Goal: Information Seeking & Learning: Learn about a topic

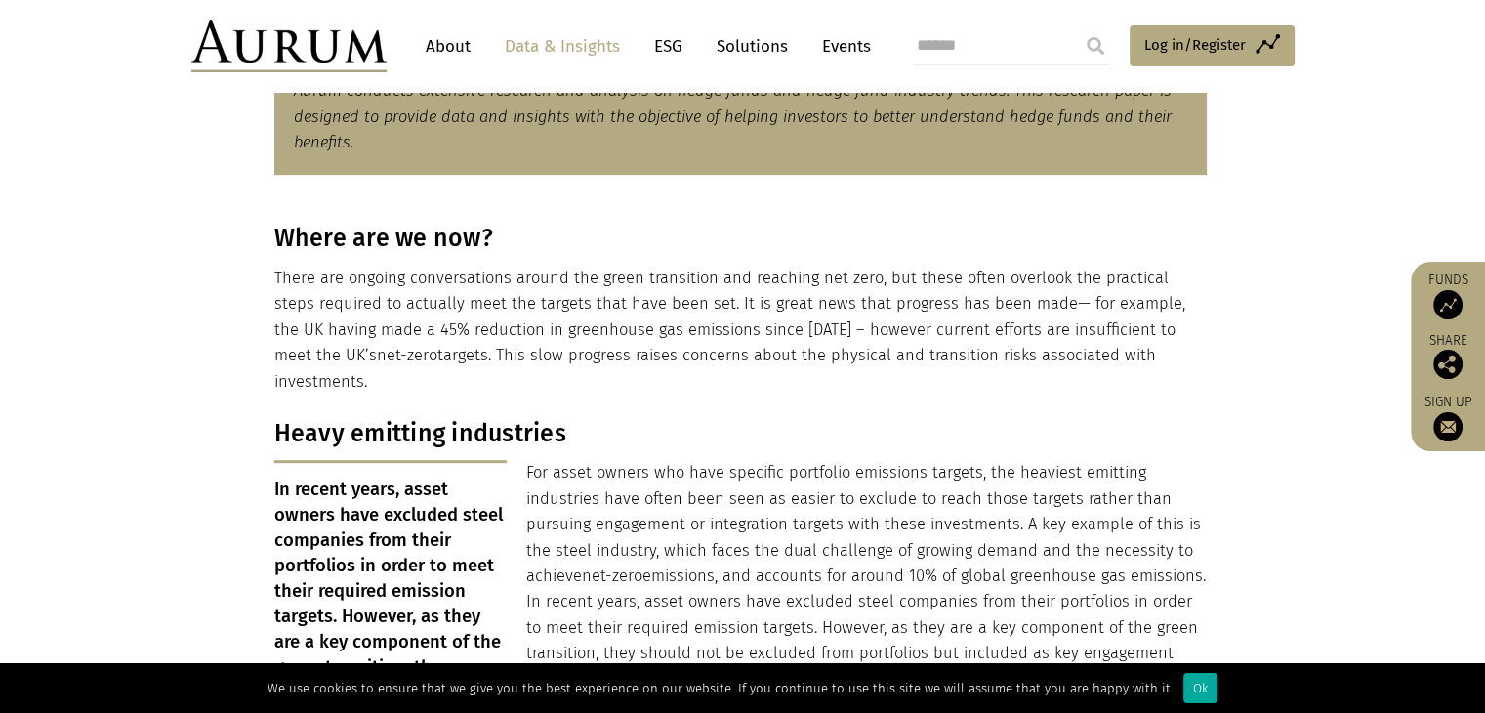
scroll to position [1053, 0]
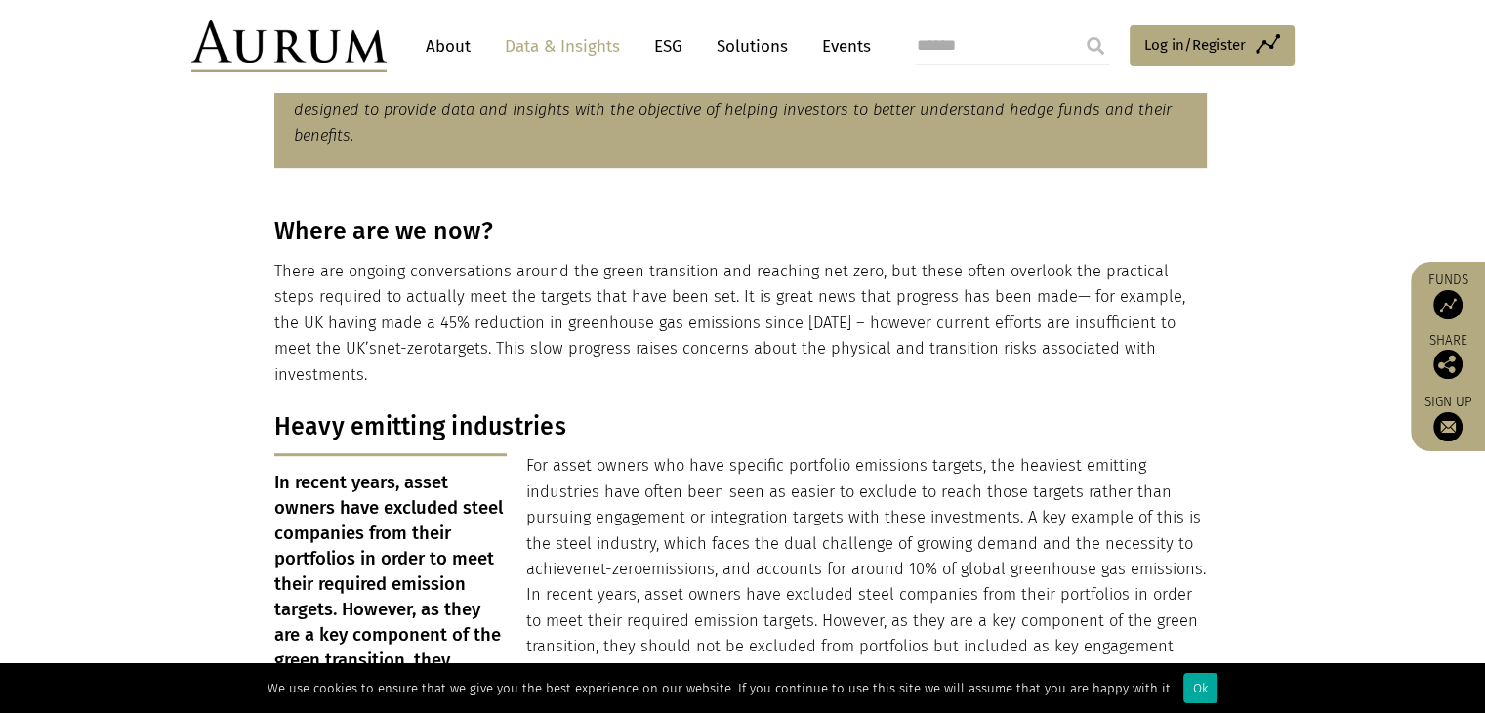
click at [589, 453] on p "For asset owners who have specific portfolio emissions targets, the heaviest em…" at bounding box center [740, 569] width 932 height 232
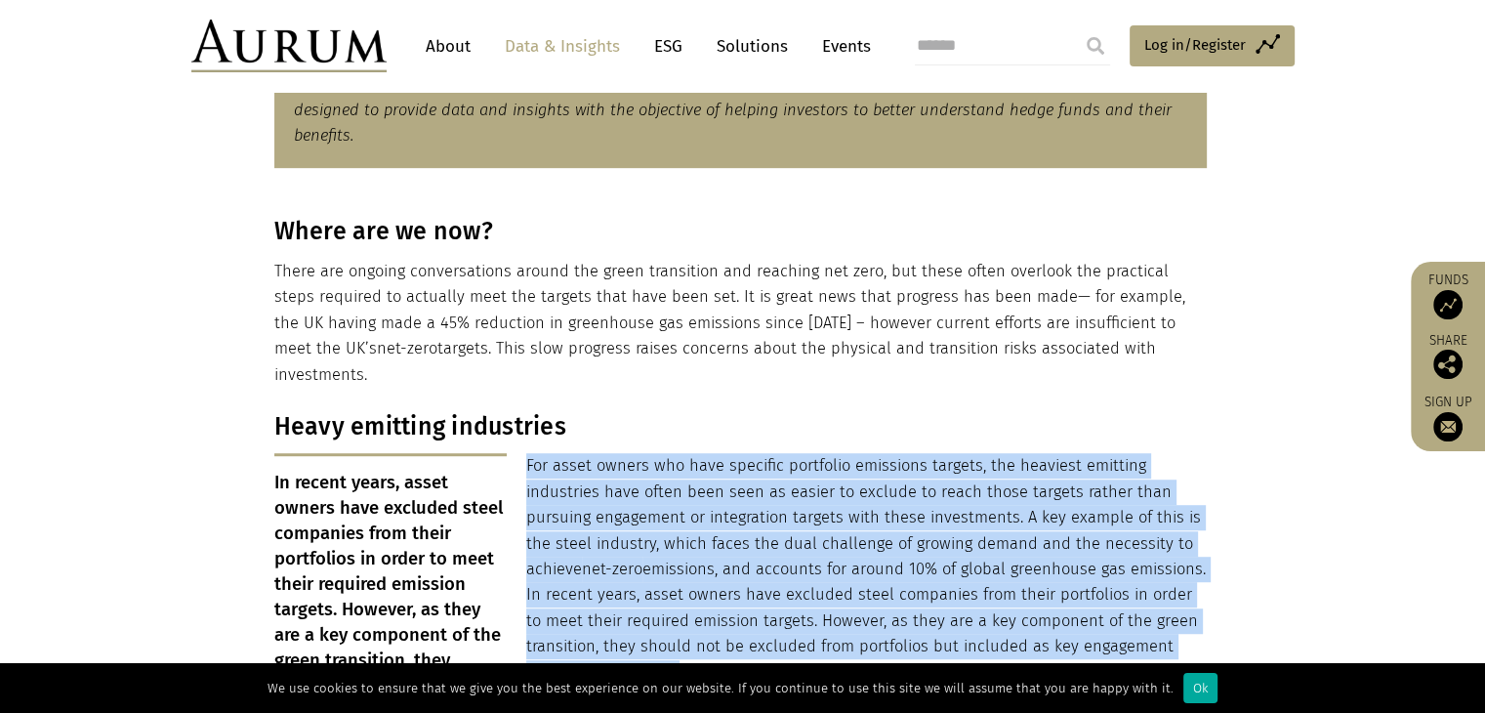
click at [589, 453] on p "For asset owners who have specific portfolio emissions targets, the heaviest em…" at bounding box center [740, 569] width 932 height 232
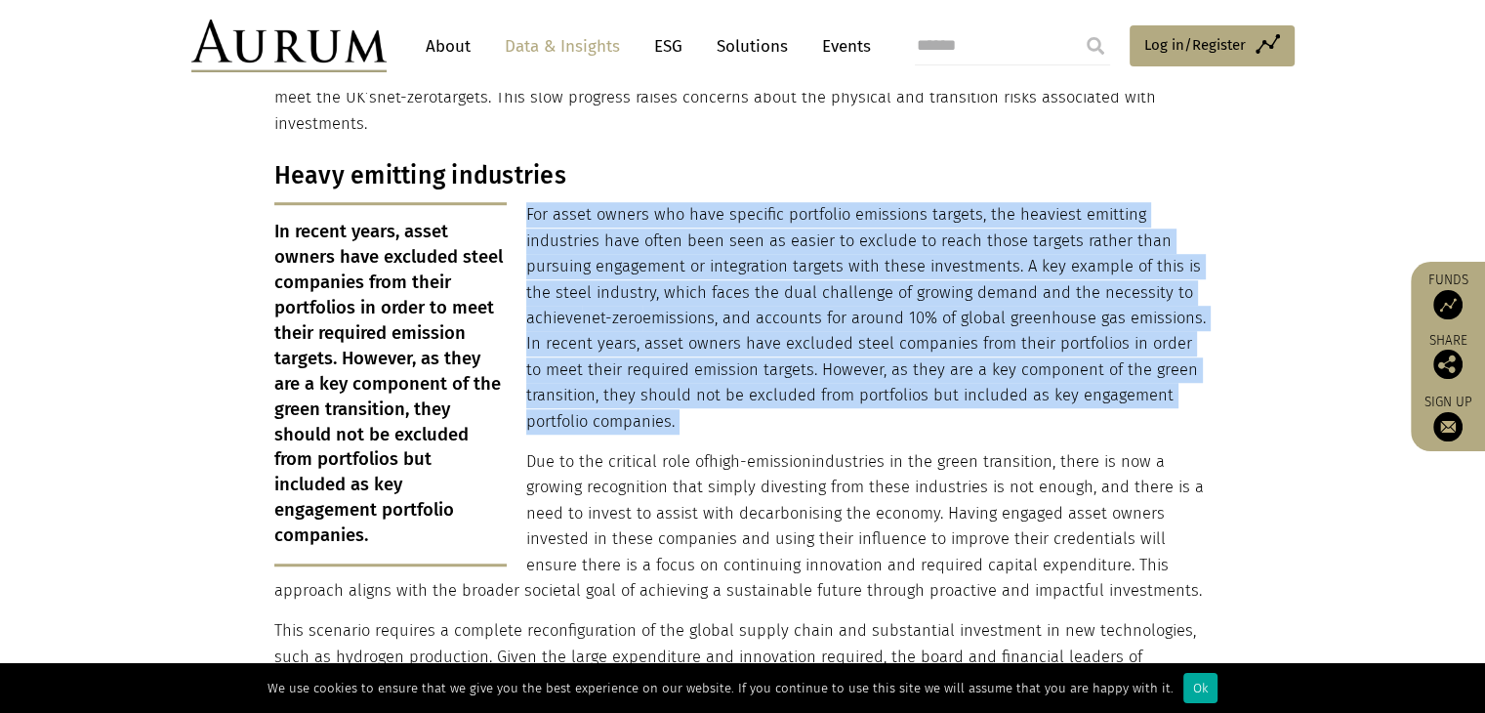
scroll to position [1308, 0]
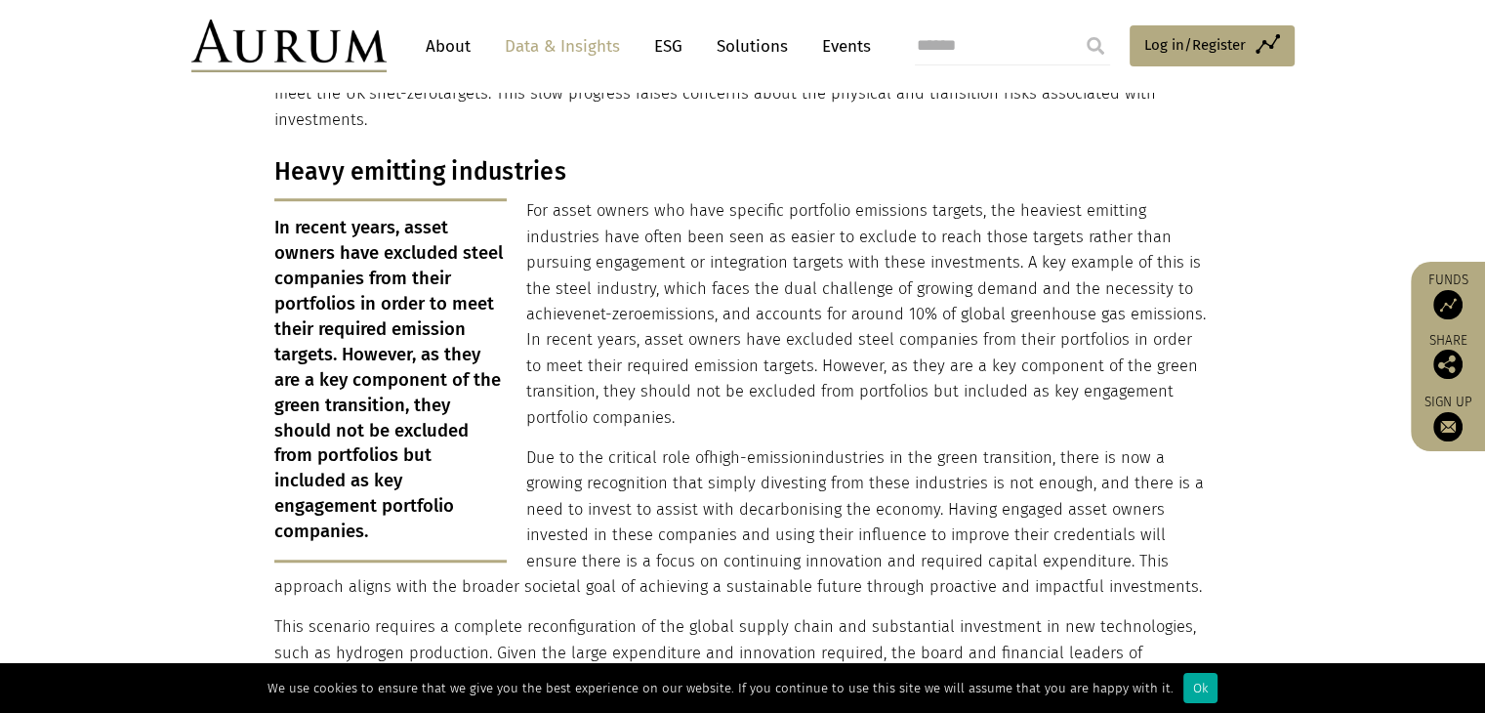
click at [589, 452] on p "Due to the critical role of high-emission industries in the green transition, t…" at bounding box center [740, 522] width 932 height 154
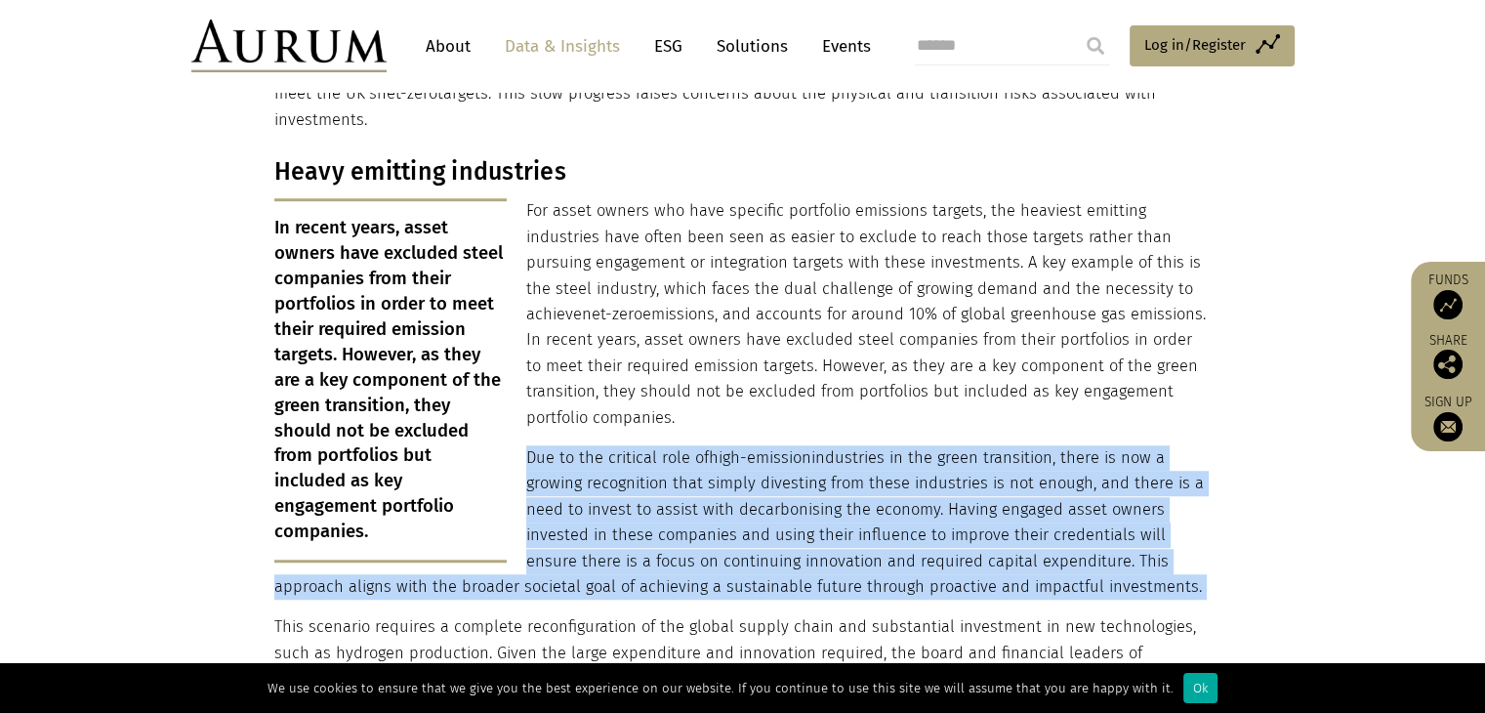
click at [589, 452] on p "Due to the critical role of high-emission industries in the green transition, t…" at bounding box center [740, 522] width 932 height 154
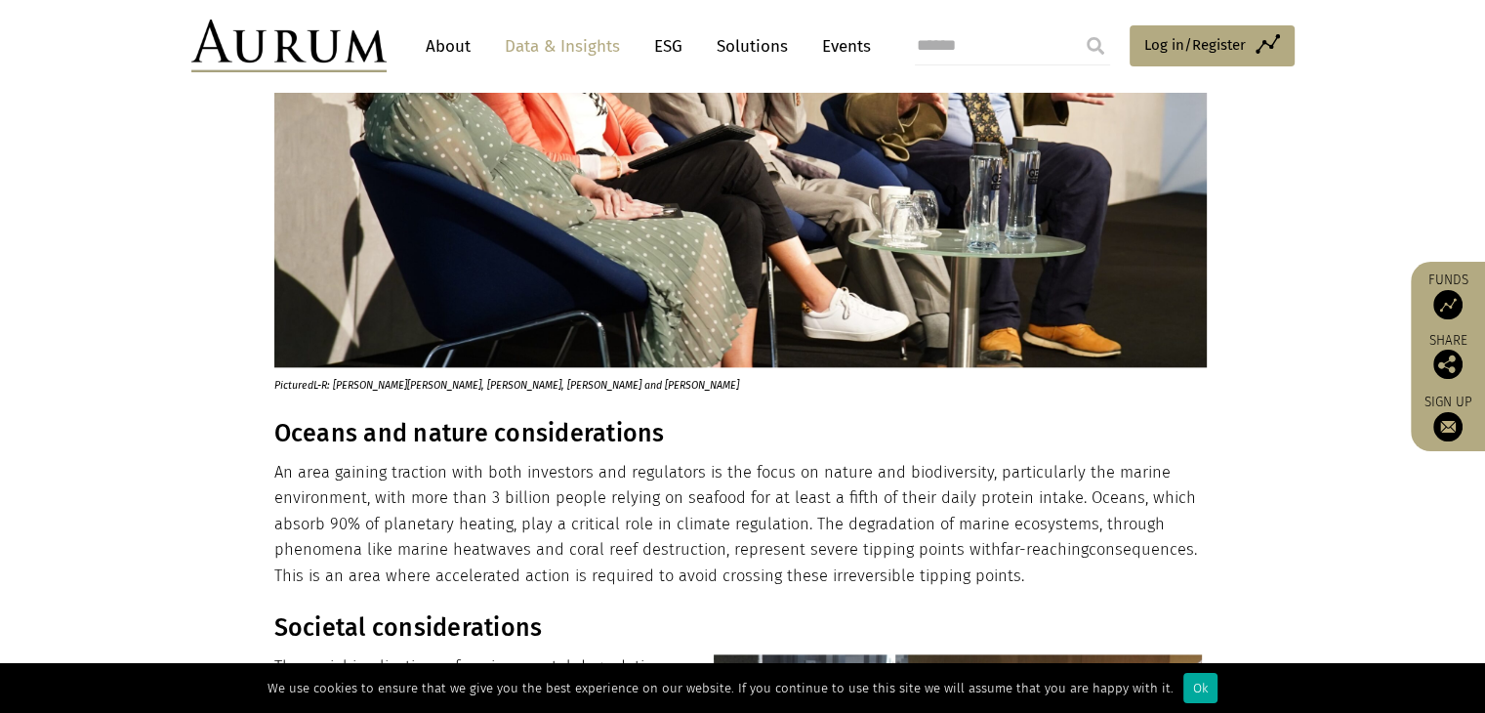
scroll to position [2245, 0]
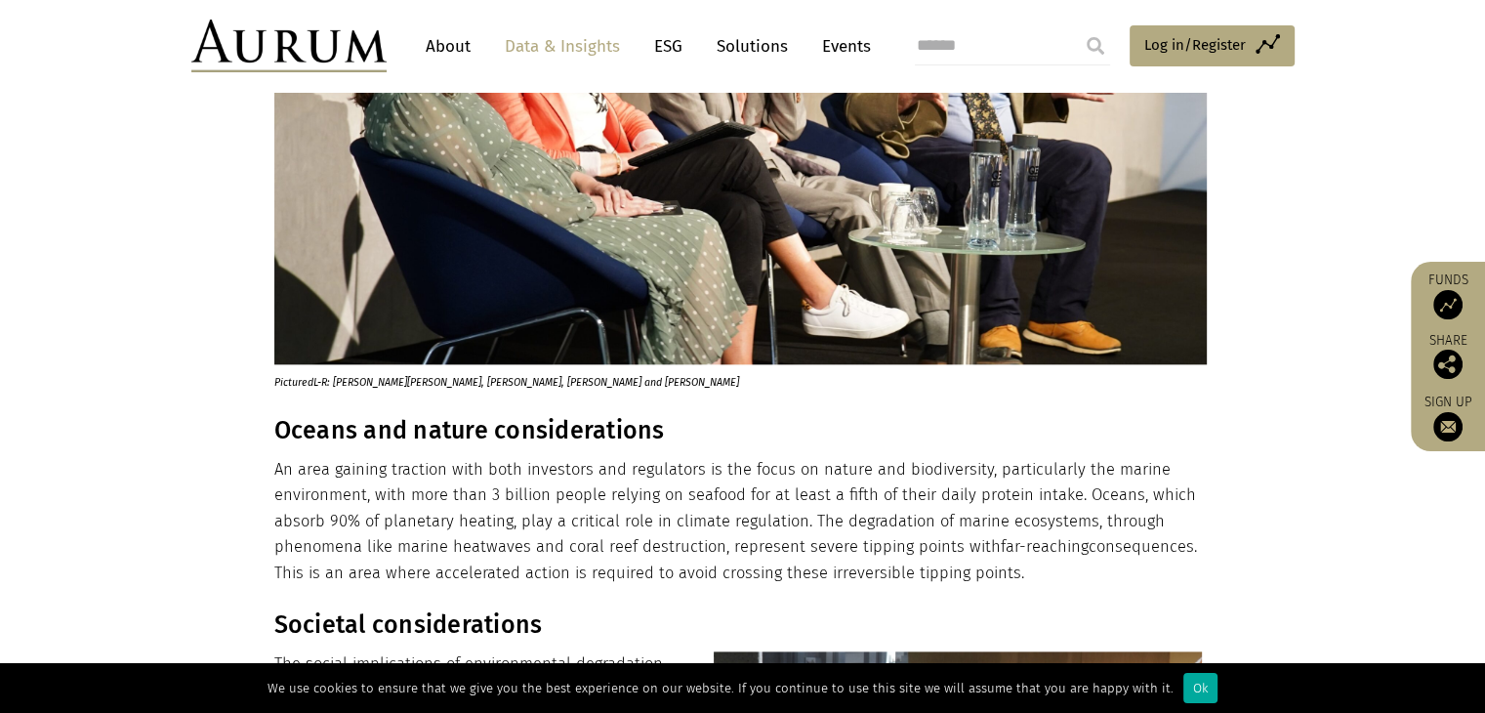
click at [557, 469] on p "An area gaining traction with both investors and regulators is the focus on nat…" at bounding box center [740, 521] width 932 height 129
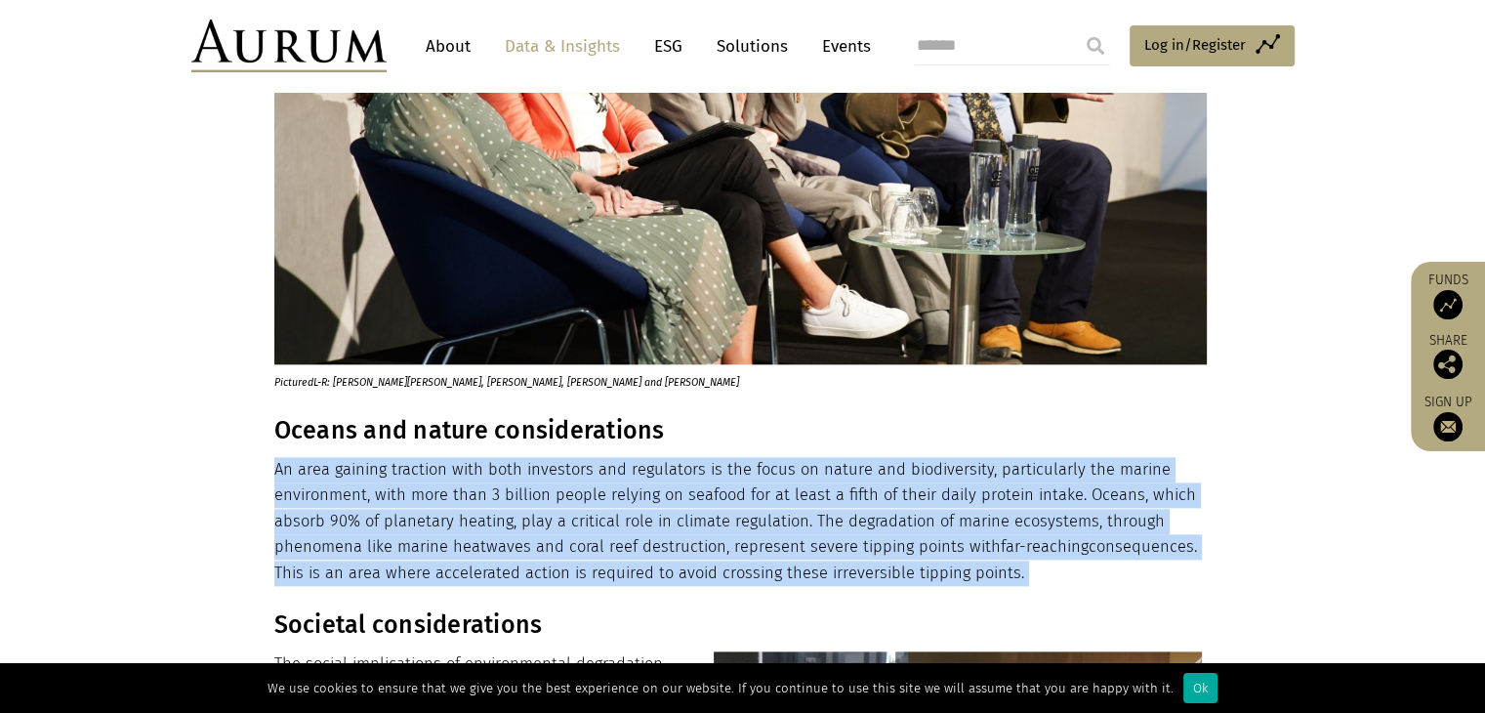
click at [557, 469] on p "An area gaining traction with both investors and regulators is the focus on nat…" at bounding box center [740, 521] width 932 height 129
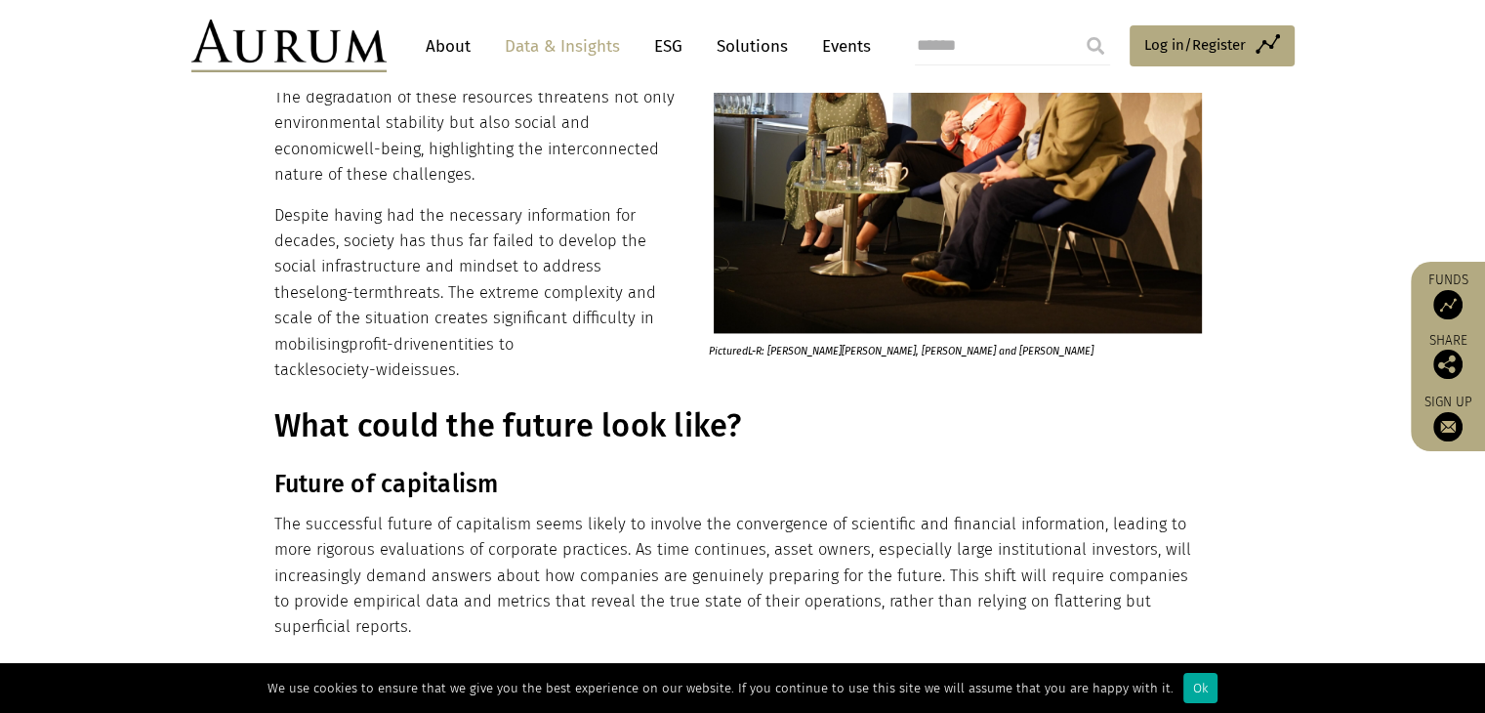
scroll to position [2916, 0]
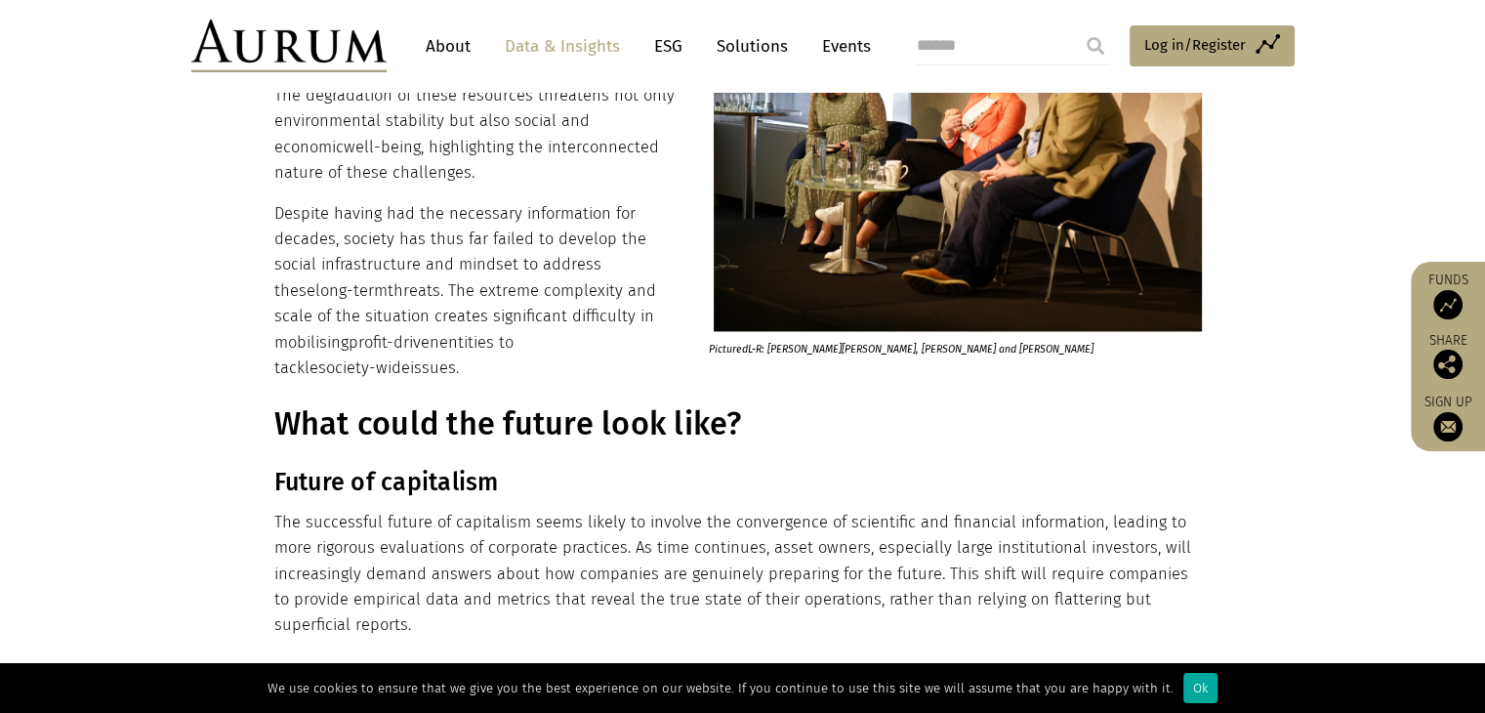
click at [437, 532] on p "The successful future of capitalism seems likely to involve the convergence of …" at bounding box center [740, 574] width 932 height 129
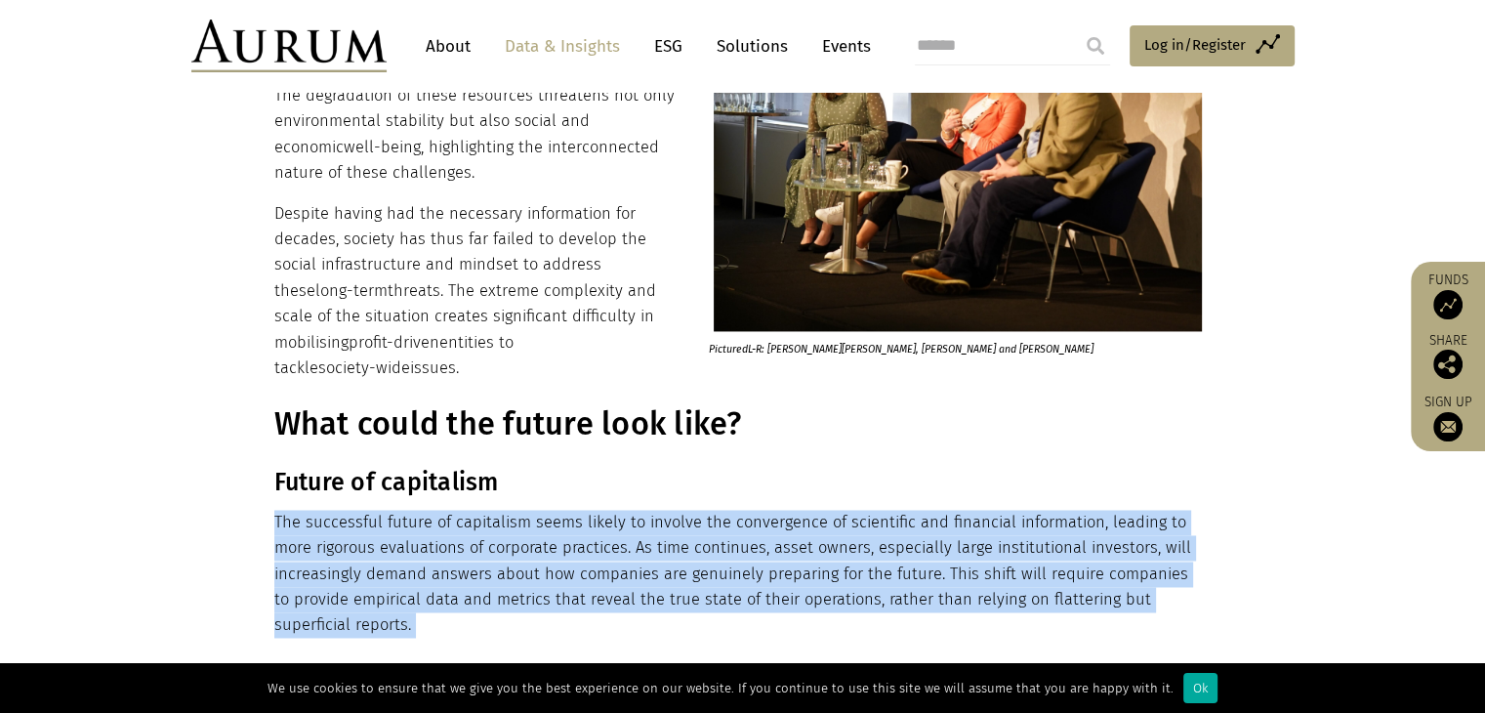
click at [437, 532] on p "The successful future of capitalism seems likely to involve the convergence of …" at bounding box center [740, 574] width 932 height 129
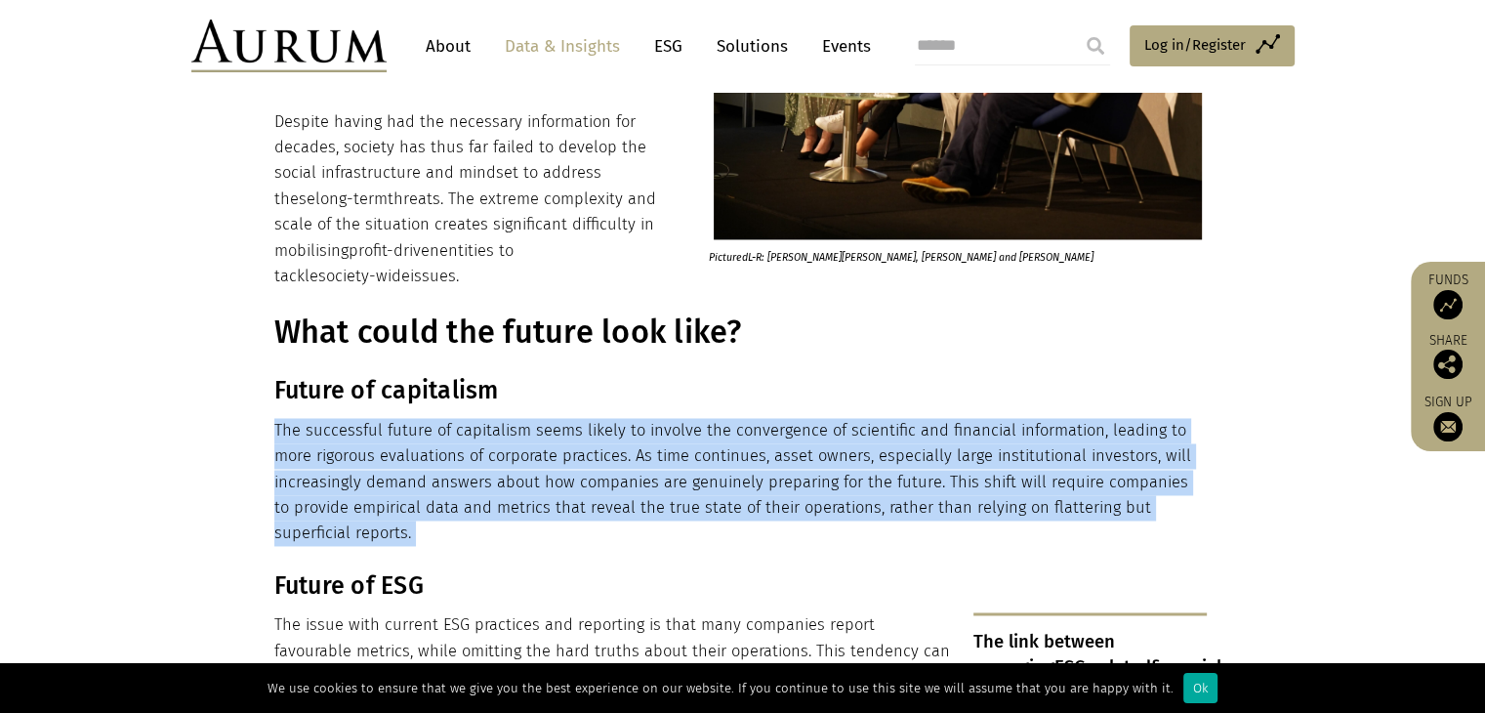
scroll to position [3015, 0]
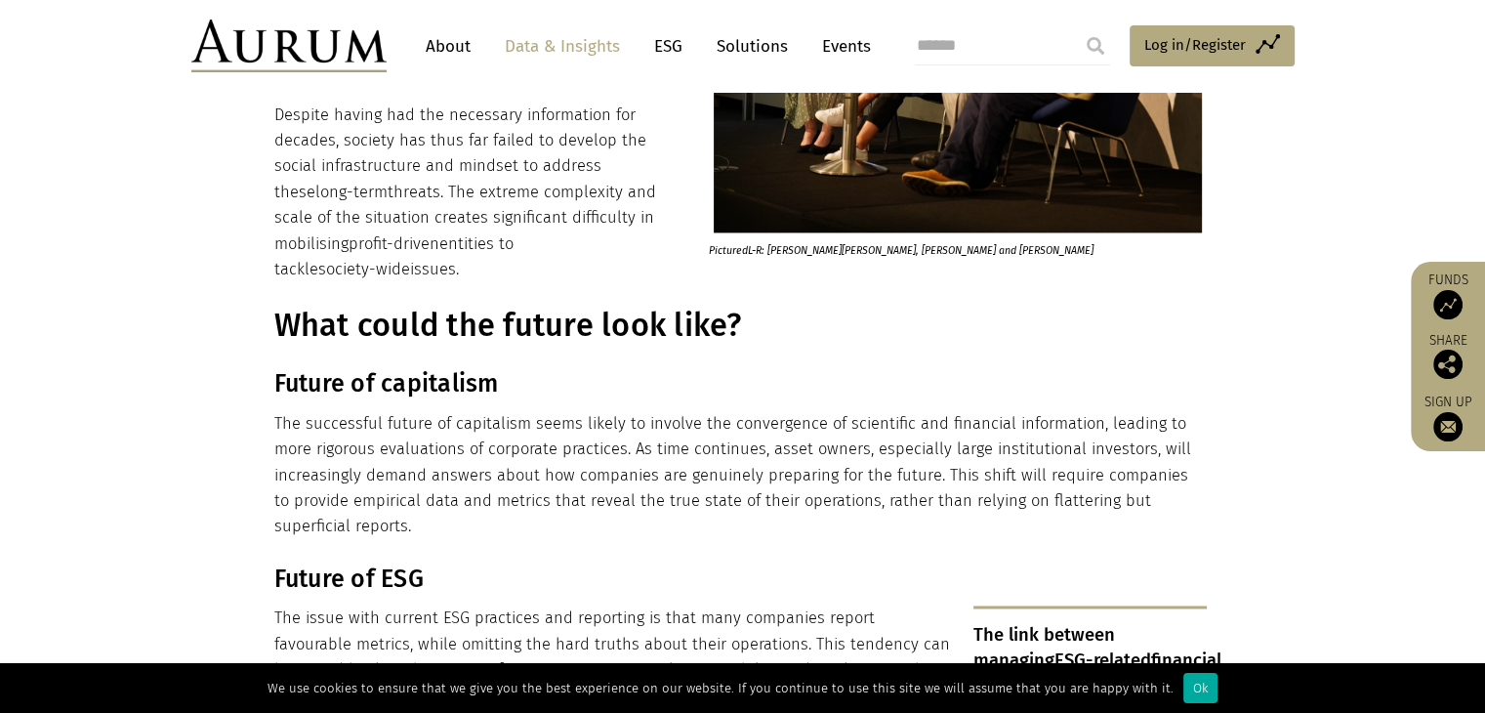
click at [392, 605] on p "The issue with current ESG practices and reporting is that many companies repor…" at bounding box center [740, 721] width 932 height 232
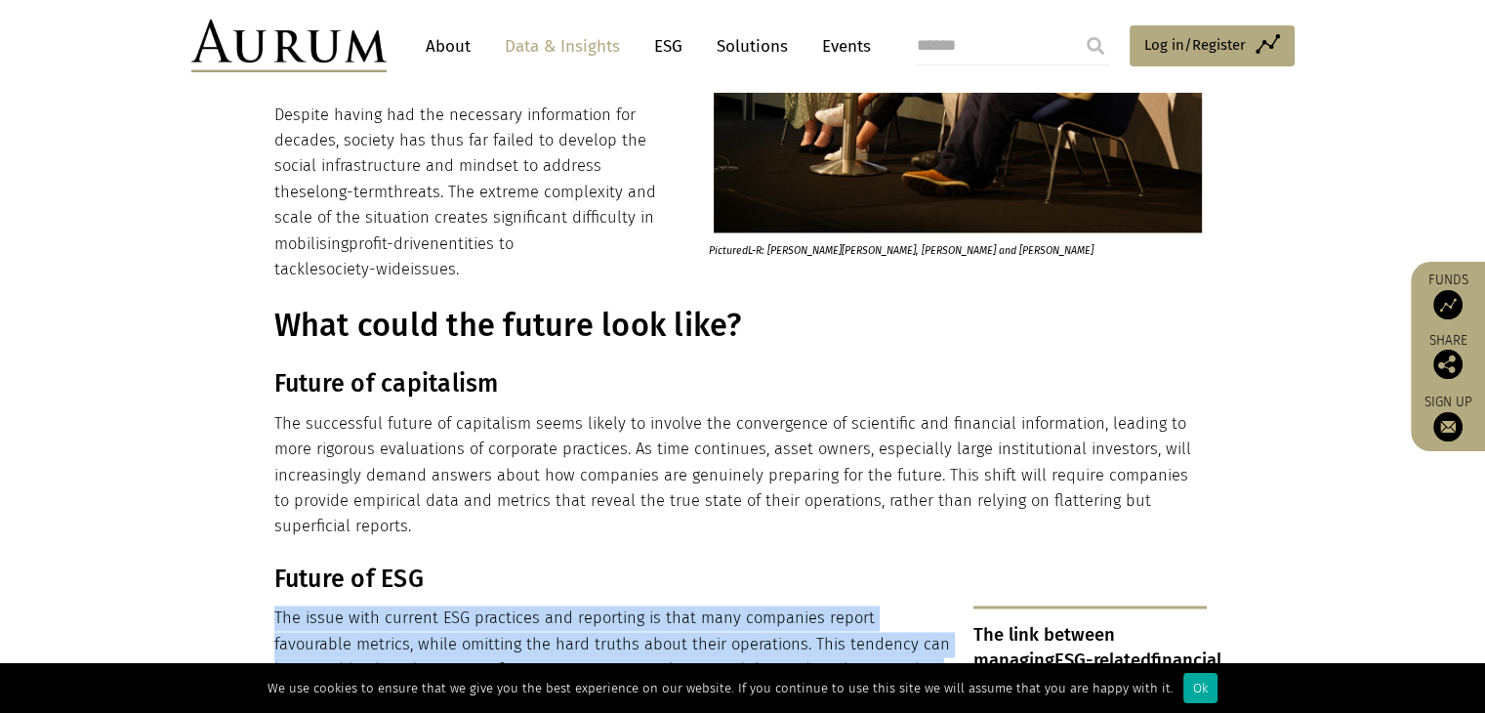
click at [392, 605] on p "The issue with current ESG practices and reporting is that many companies repor…" at bounding box center [740, 721] width 932 height 232
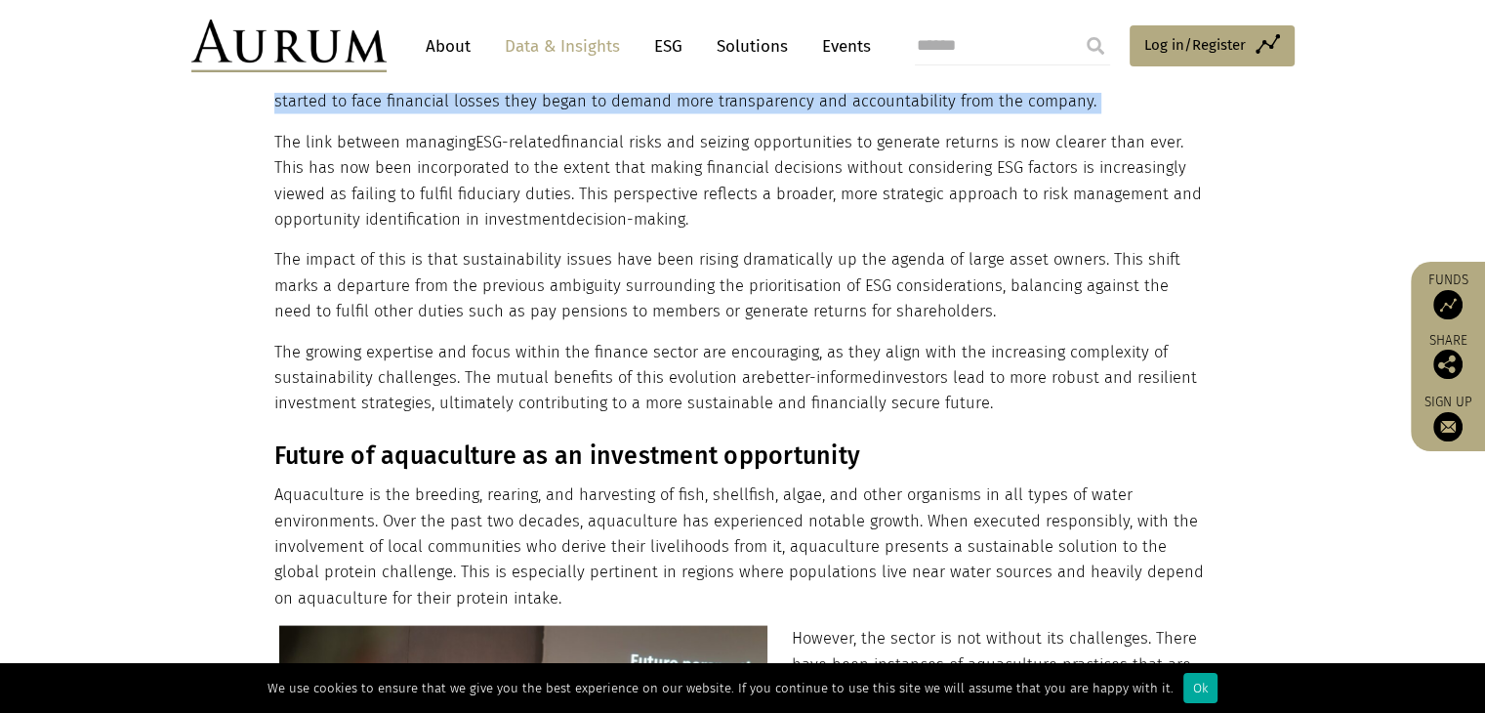
scroll to position [3757, 0]
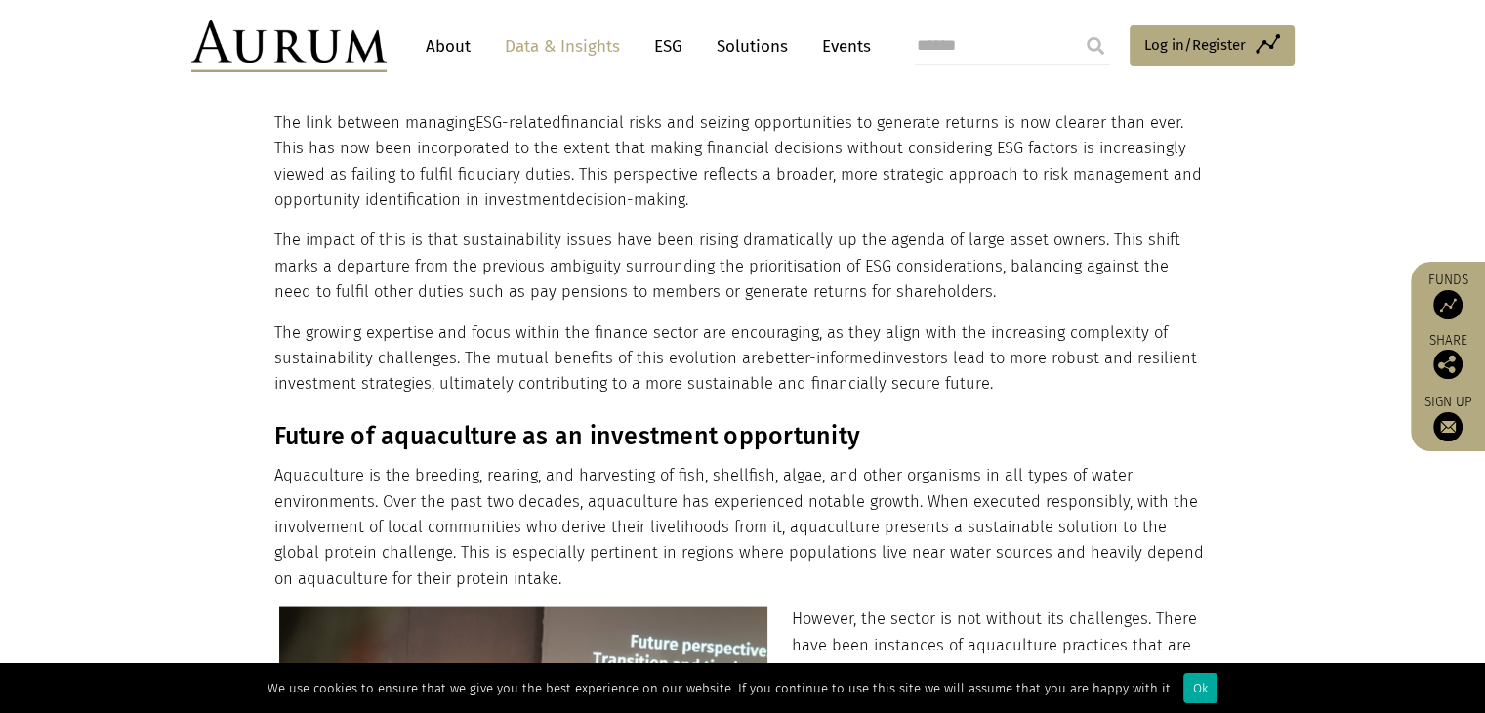
click at [517, 463] on p "Aquaculture is the breeding, rearing, and harvesting of fish, shellfish, algae,…" at bounding box center [740, 527] width 932 height 129
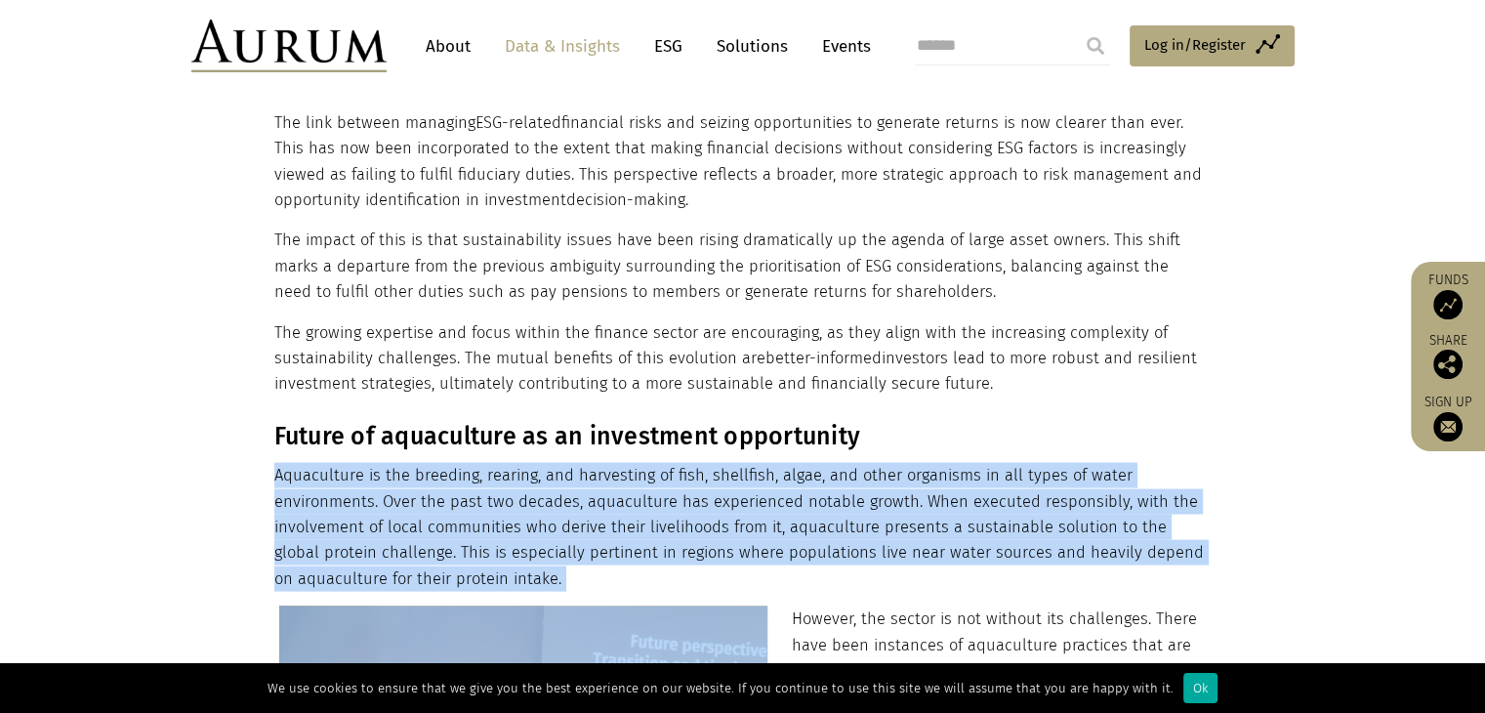
click at [517, 463] on p "Aquaculture is the breeding, rearing, and harvesting of fish, shellfish, algae,…" at bounding box center [740, 527] width 932 height 129
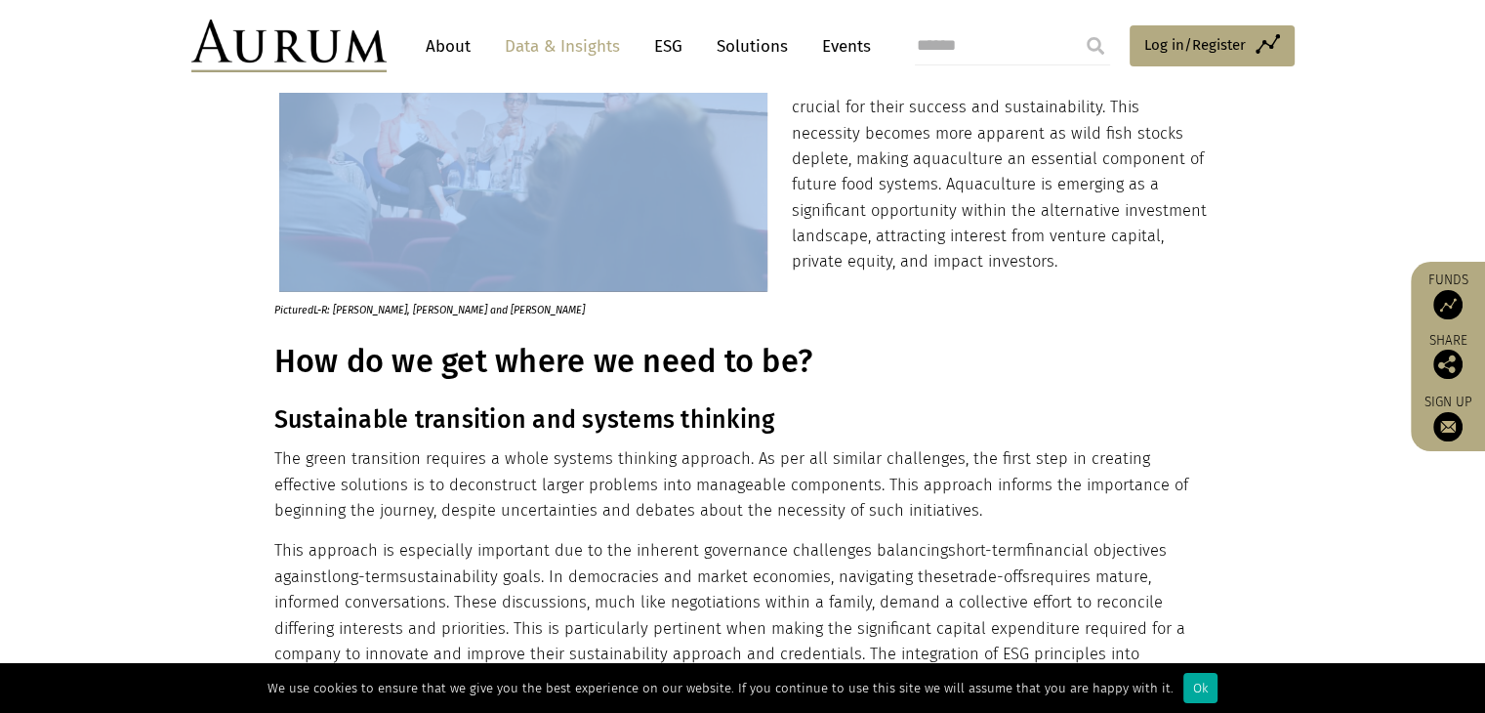
scroll to position [4397, 0]
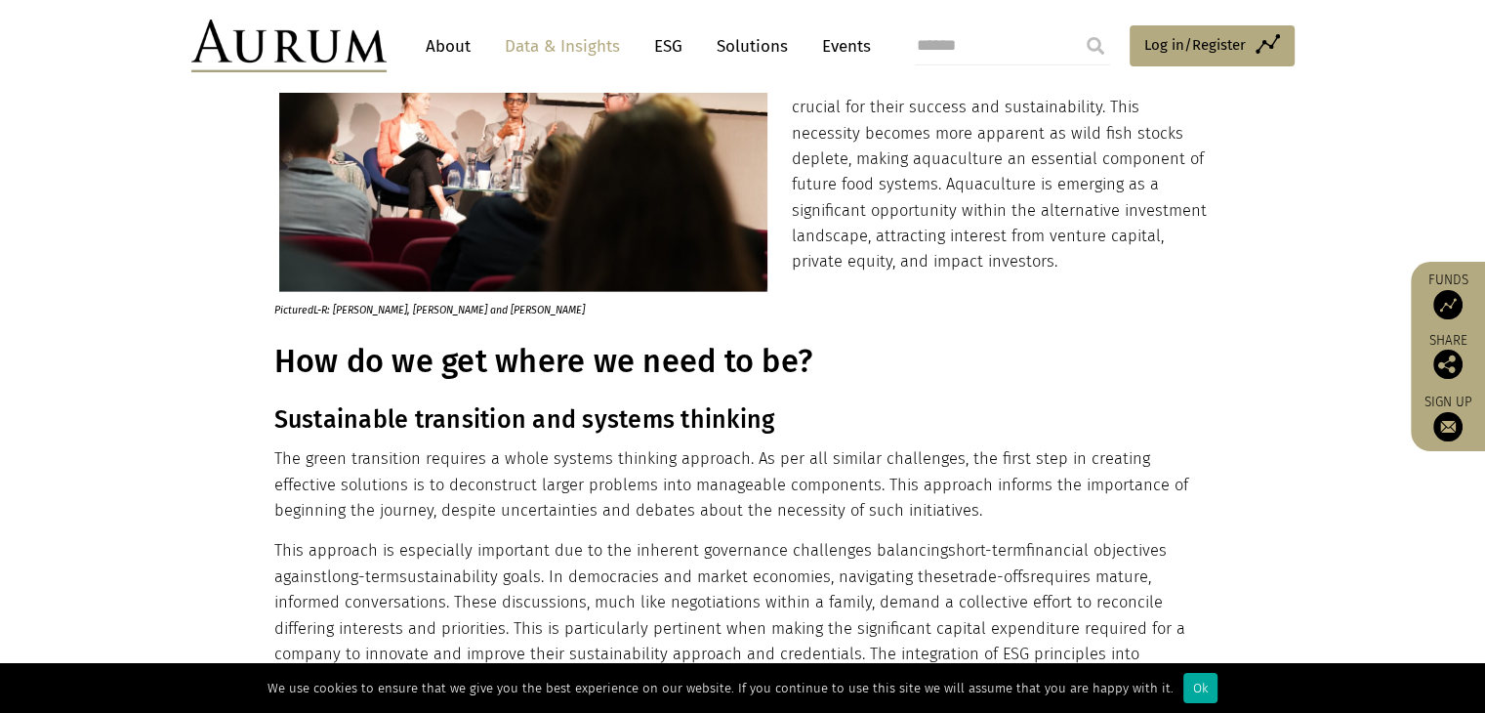
click at [694, 446] on p "The green transition requires a whole systems thinking approach. As per all sim…" at bounding box center [740, 484] width 932 height 77
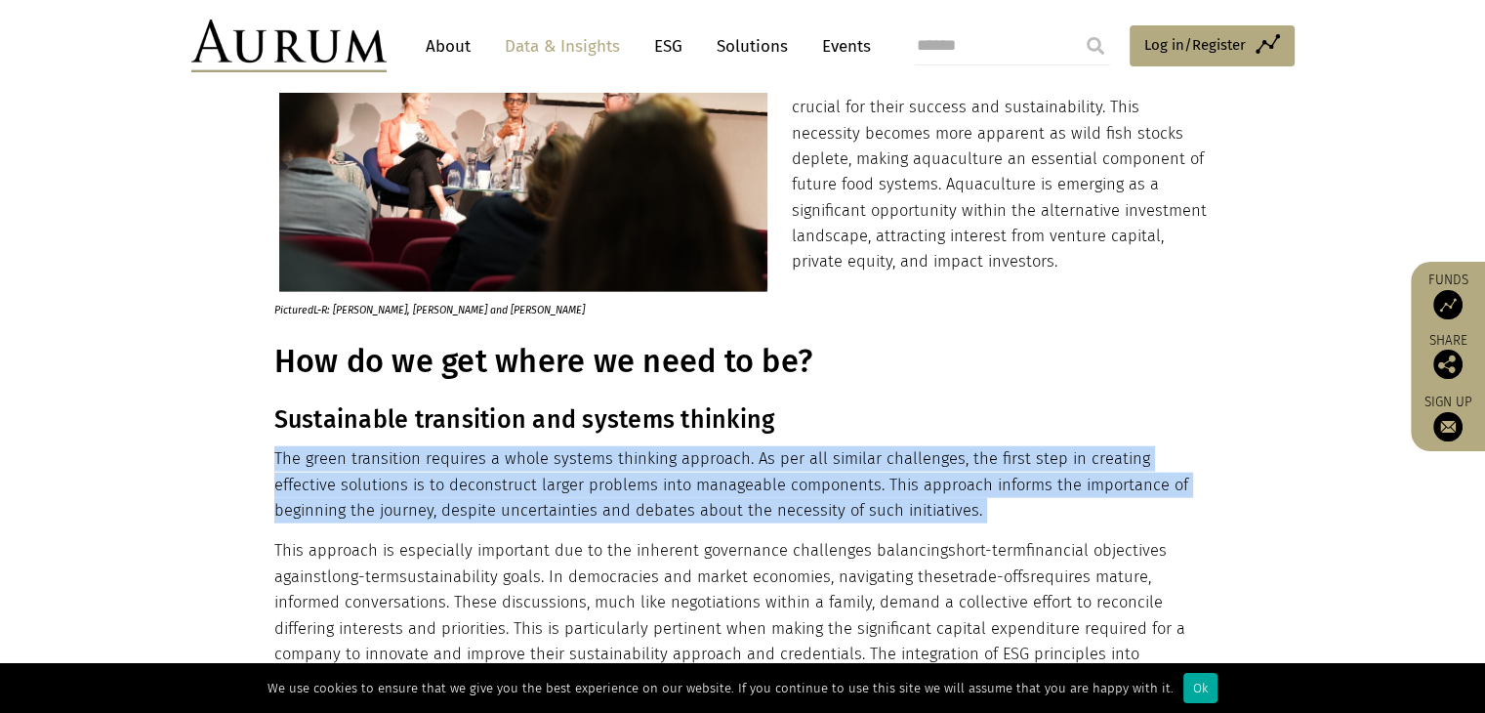
click at [694, 446] on p "The green transition requires a whole systems thinking approach. As per all sim…" at bounding box center [740, 484] width 932 height 77
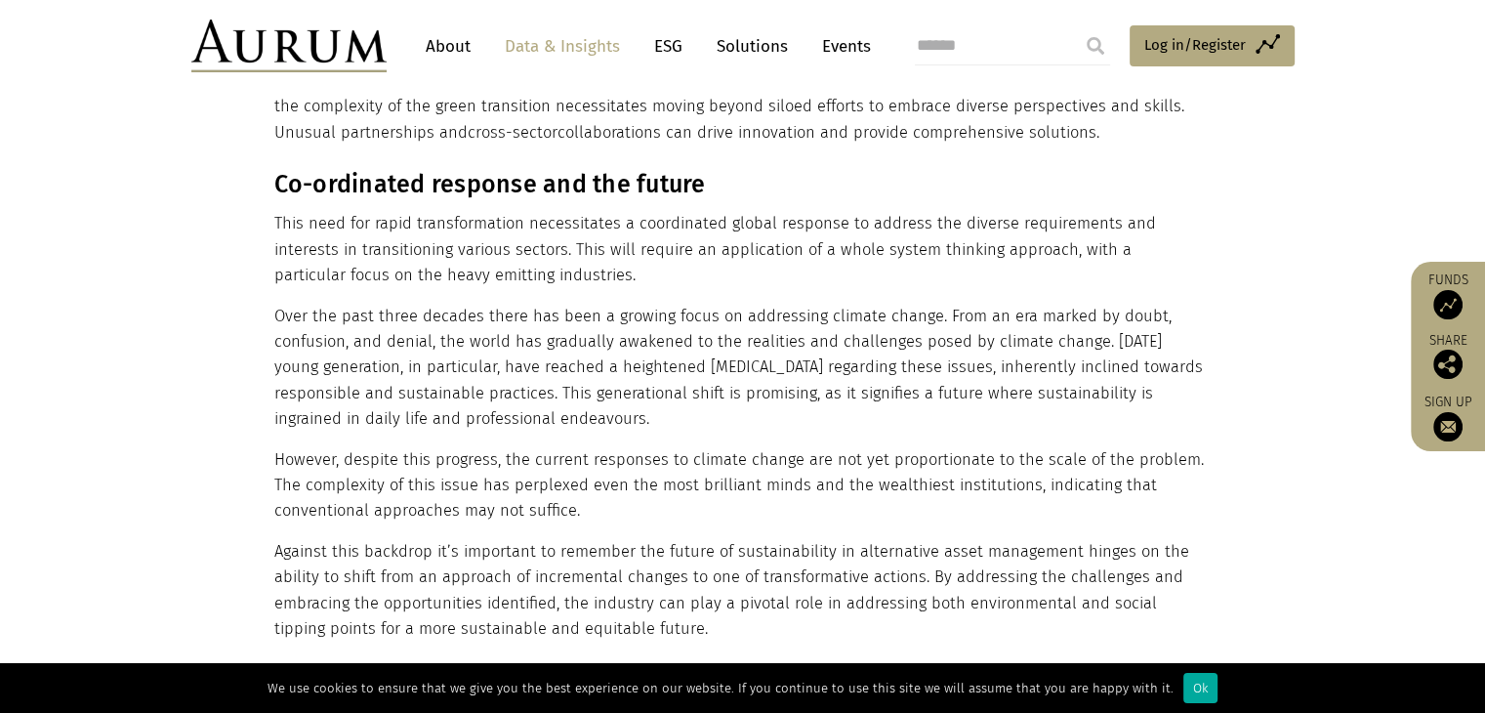
scroll to position [5207, 0]
click at [440, 229] on p "This need for rapid transformation necessitates a coordinated global response t…" at bounding box center [740, 248] width 932 height 77
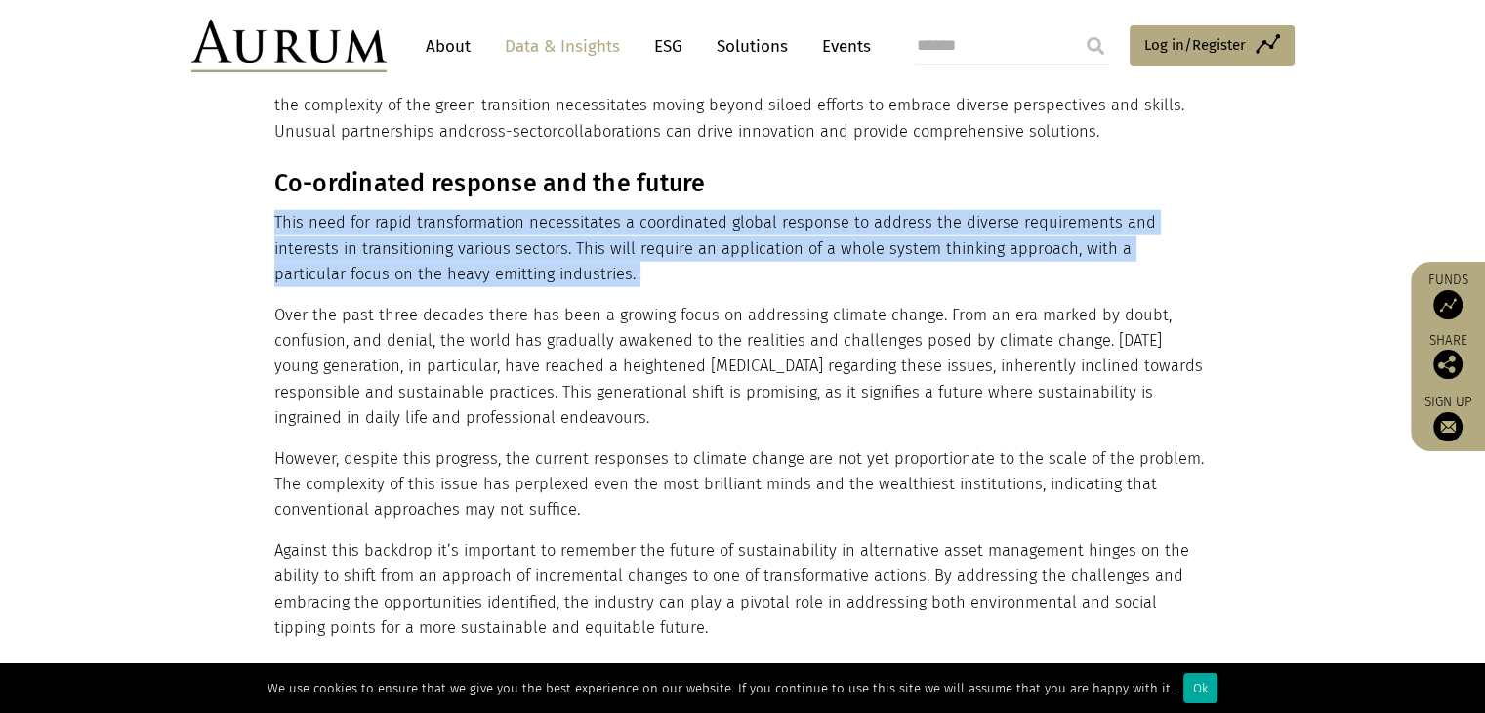
click at [440, 229] on p "This need for rapid transformation necessitates a coordinated global response t…" at bounding box center [740, 248] width 932 height 77
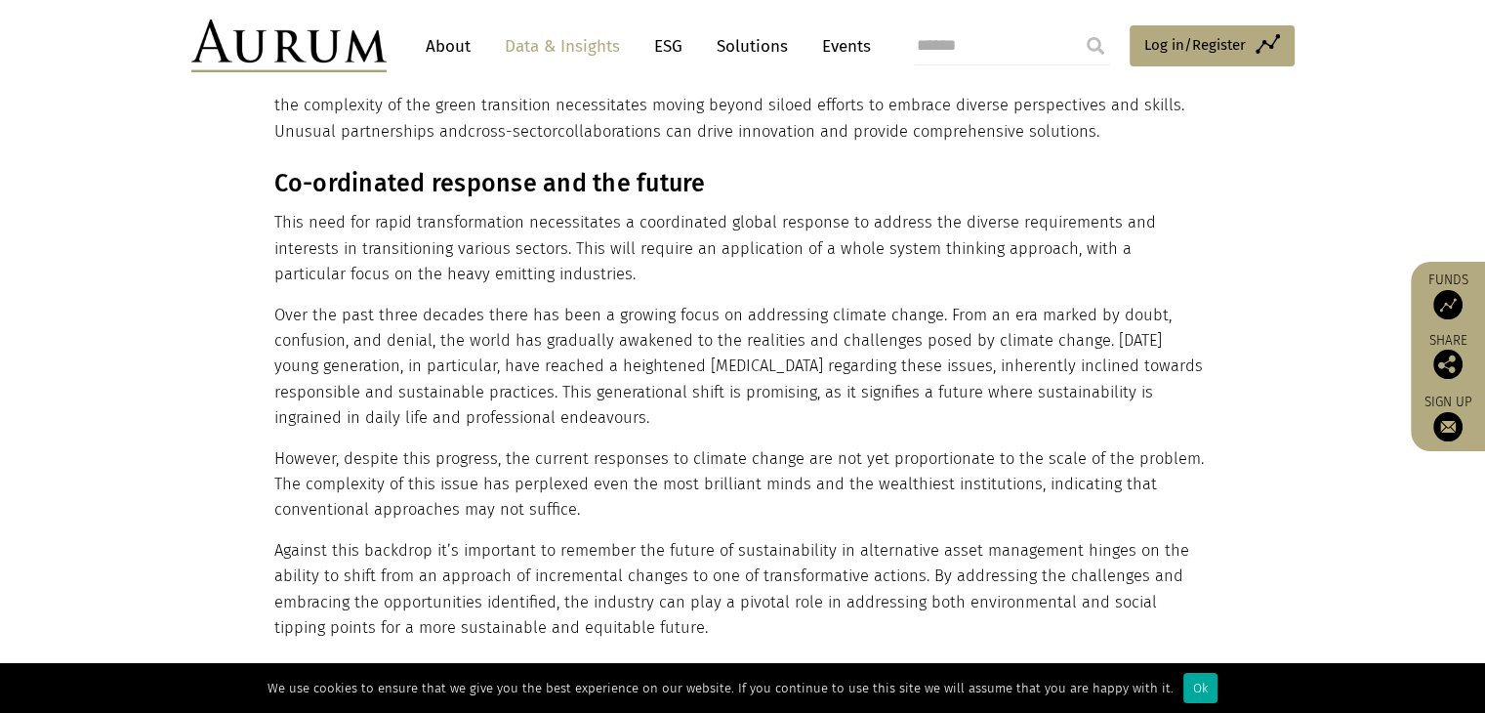
click at [432, 303] on p "Over the past three decades there has been a growing focus on addressing climat…" at bounding box center [740, 367] width 932 height 129
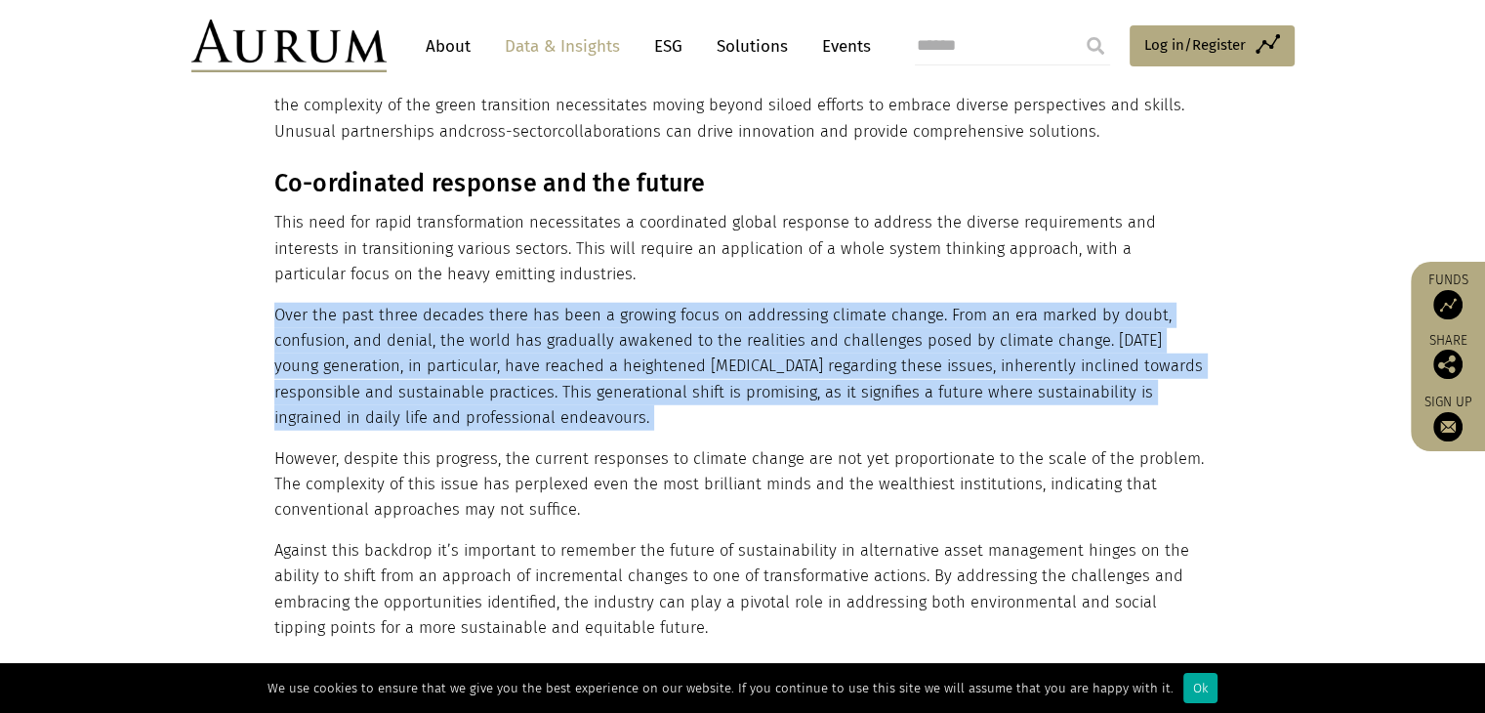
click at [432, 303] on p "Over the past three decades there has been a growing focus on addressing climat…" at bounding box center [740, 367] width 932 height 129
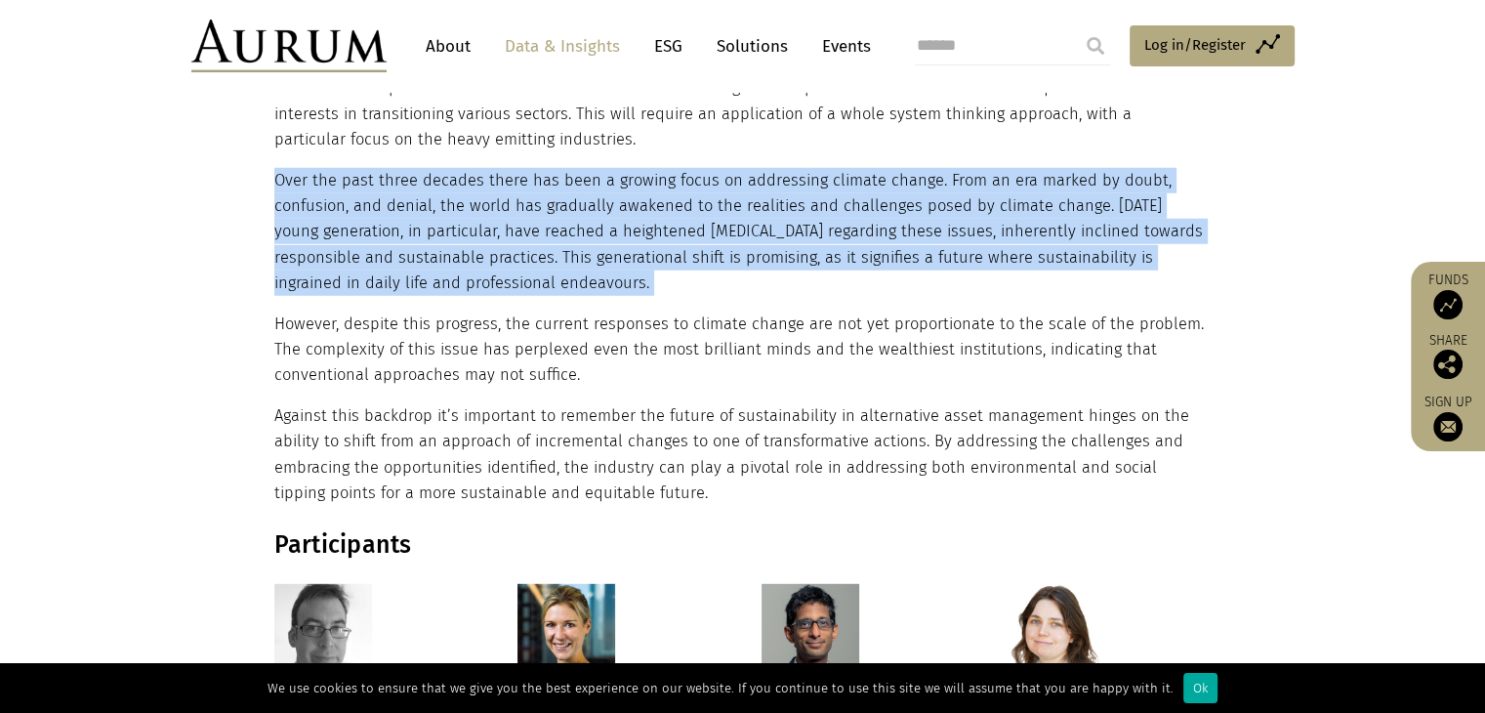
scroll to position [5343, 0]
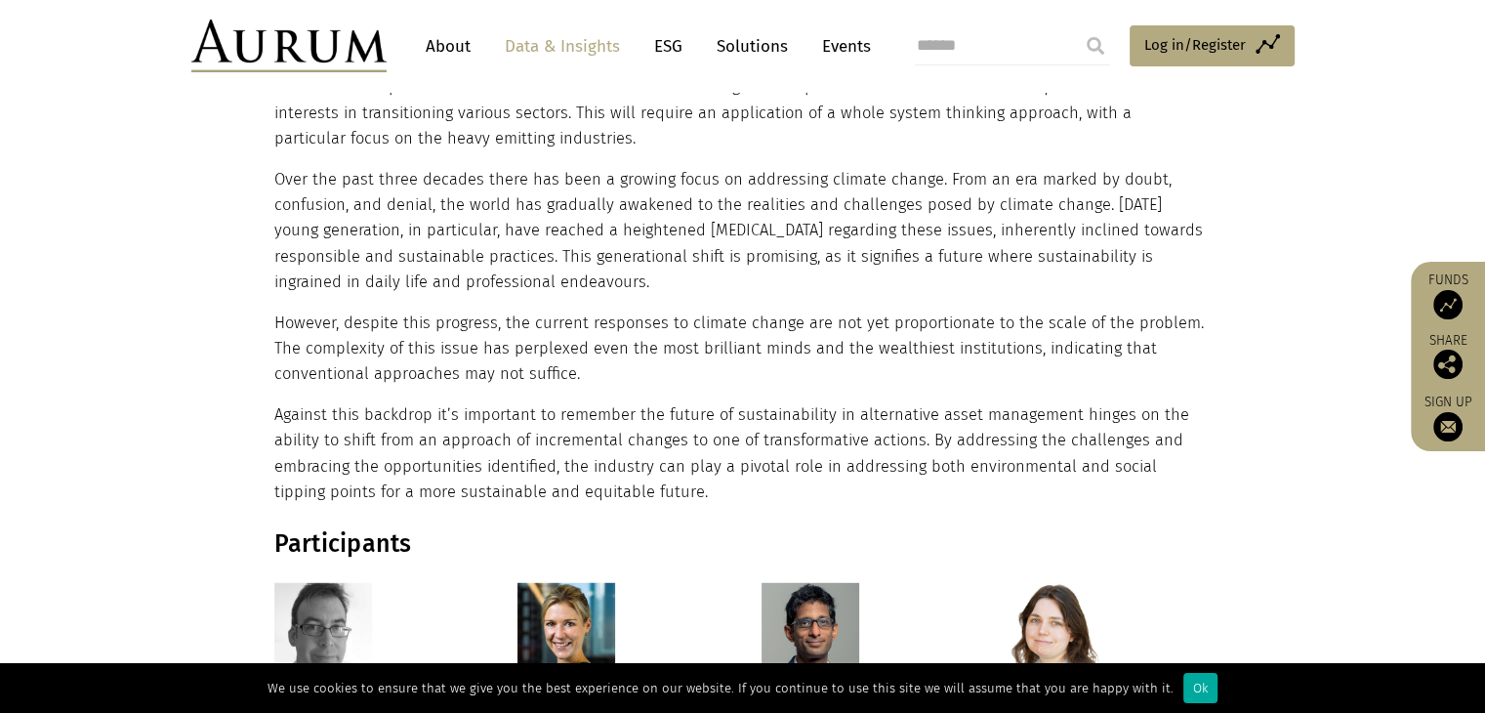
click at [432, 310] on p "However, despite this progress, the current responses to climate change are not…" at bounding box center [740, 348] width 932 height 77
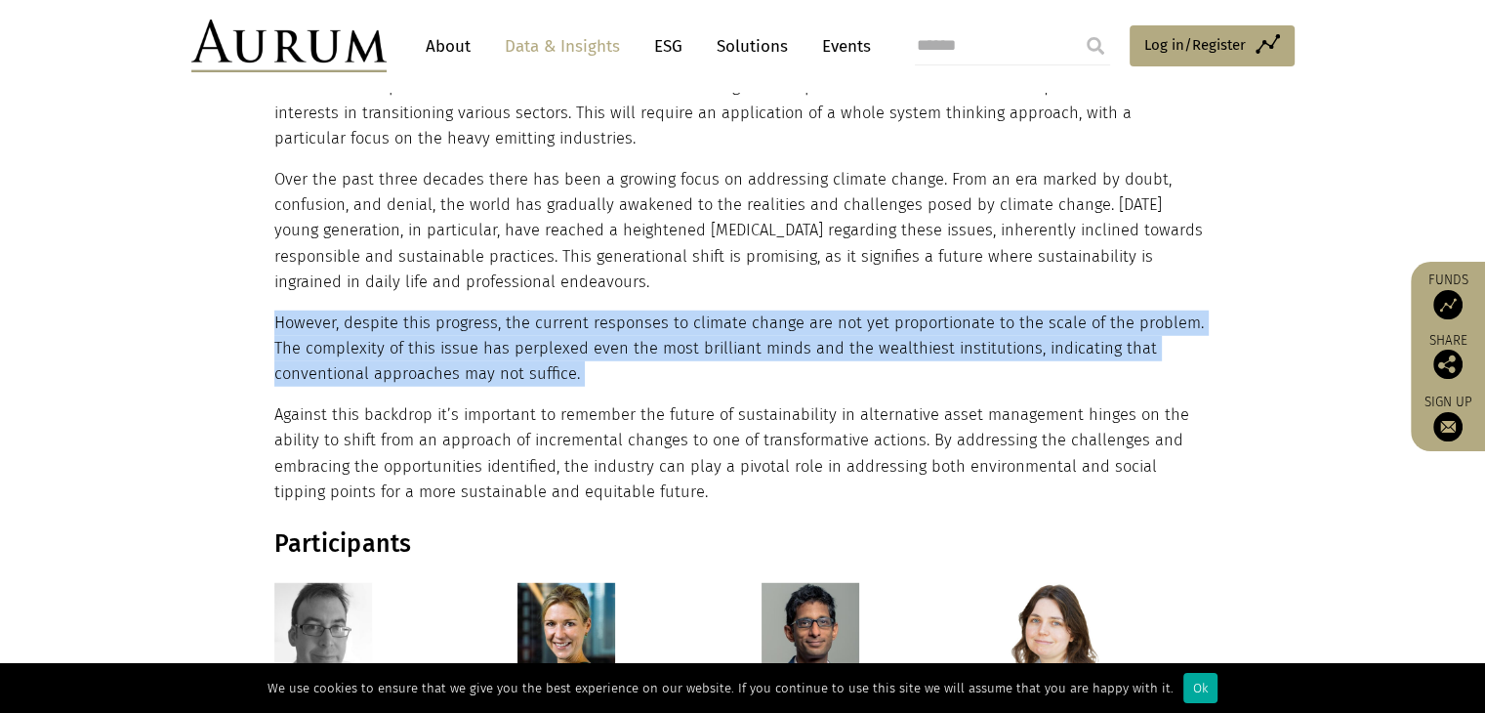
click at [432, 310] on p "However, despite this progress, the current responses to climate change are not…" at bounding box center [740, 348] width 932 height 77
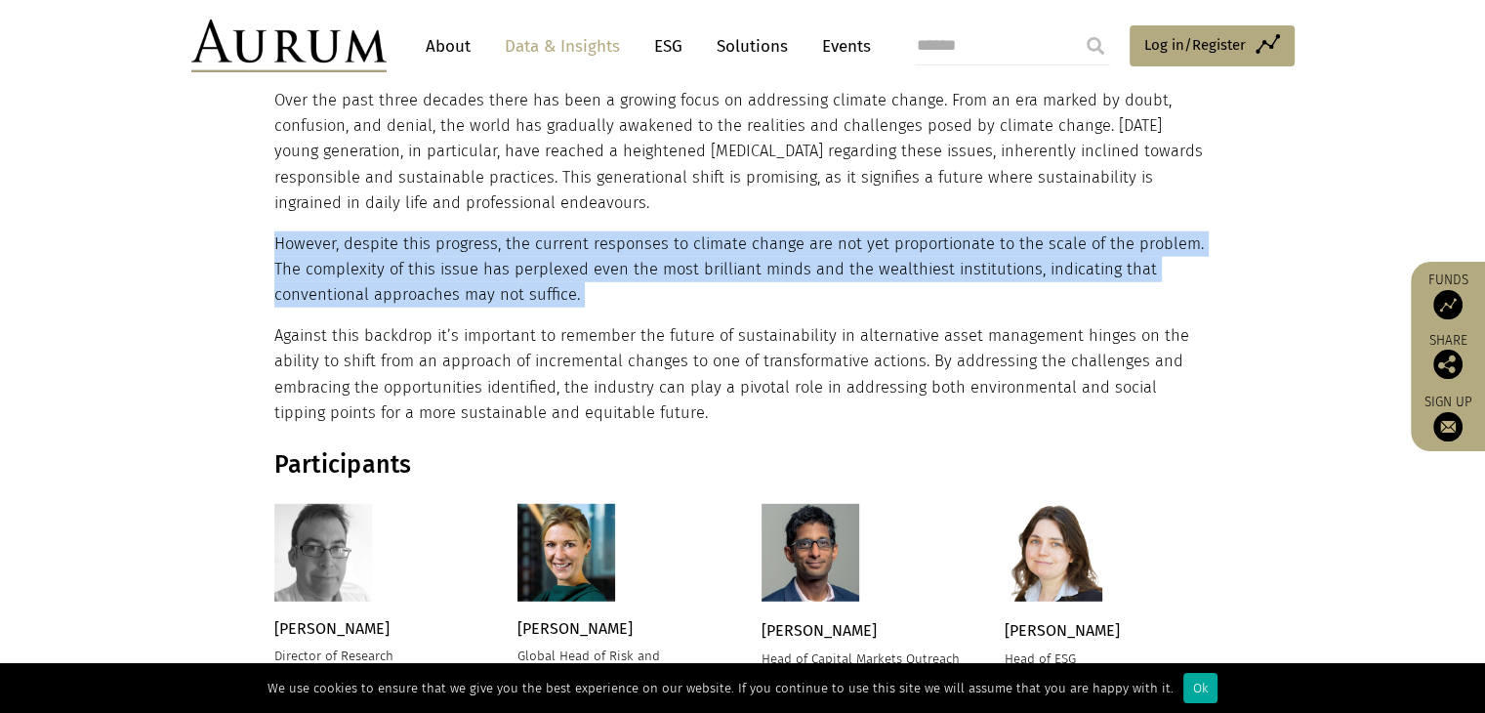
scroll to position [5444, 0]
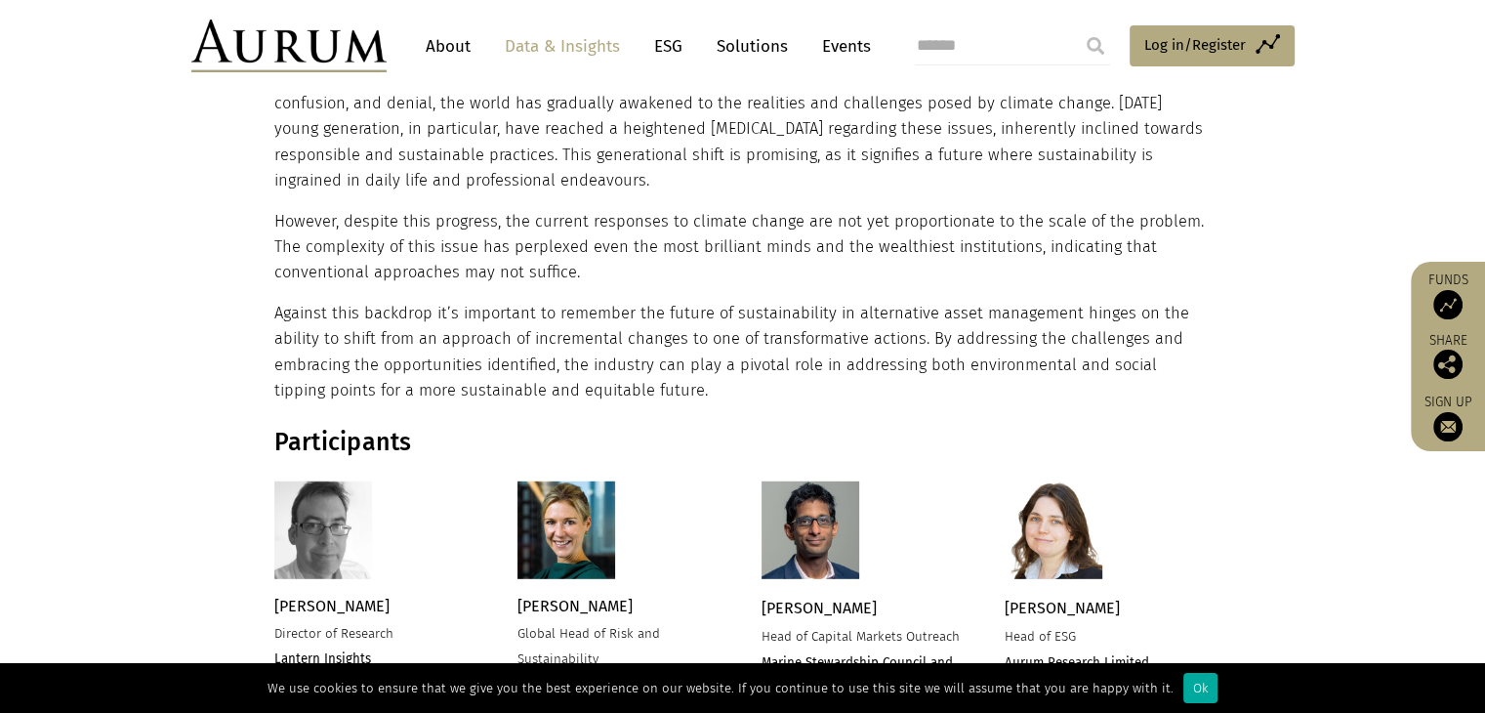
click at [432, 301] on p "Against this backdrop it’s important to remember the future of sustainability i…" at bounding box center [740, 352] width 932 height 103
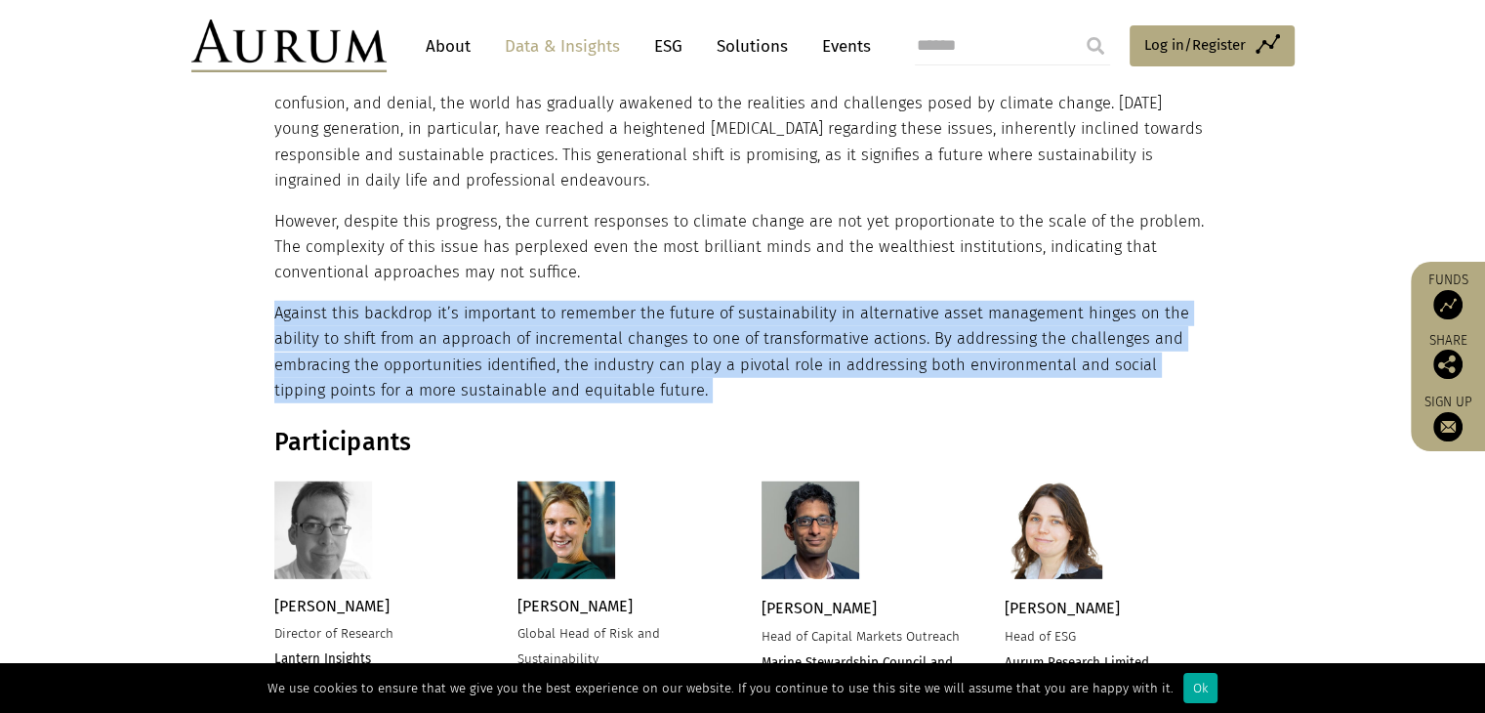
click at [432, 301] on p "Against this backdrop it’s important to remember the future of sustainability i…" at bounding box center [740, 352] width 932 height 103
